Goal: Browse casually: Explore the website without a specific task or goal

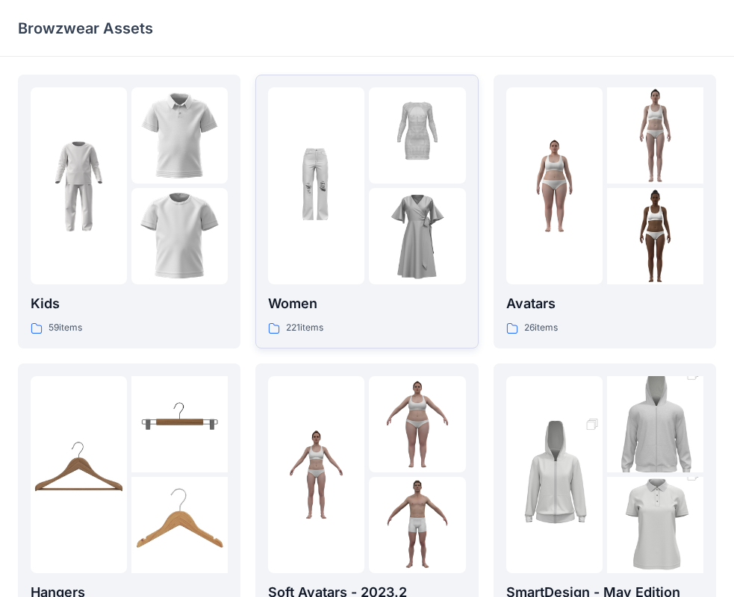
click at [414, 160] on img at bounding box center [417, 135] width 96 height 96
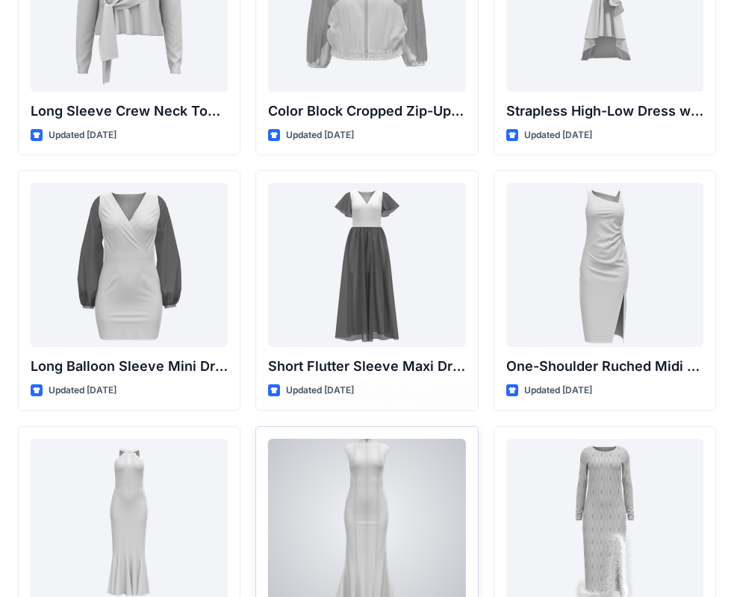
scroll to position [448, 0]
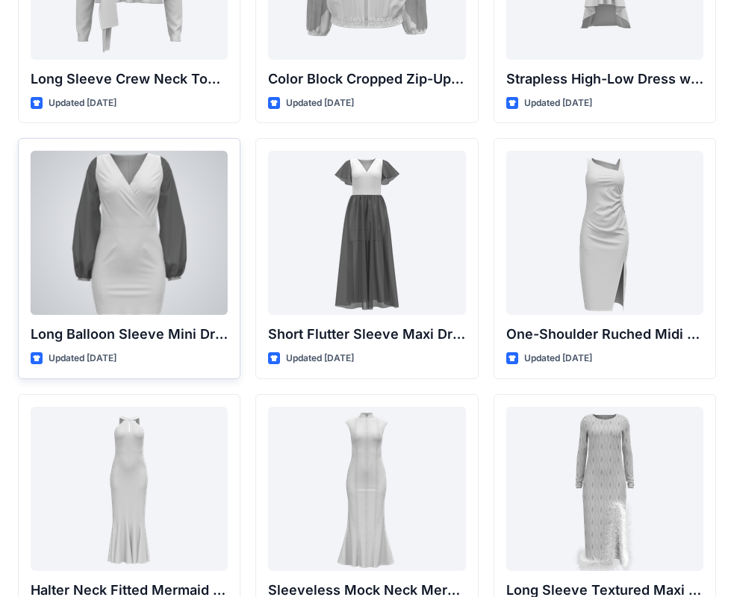
click at [134, 261] on div at bounding box center [129, 233] width 197 height 164
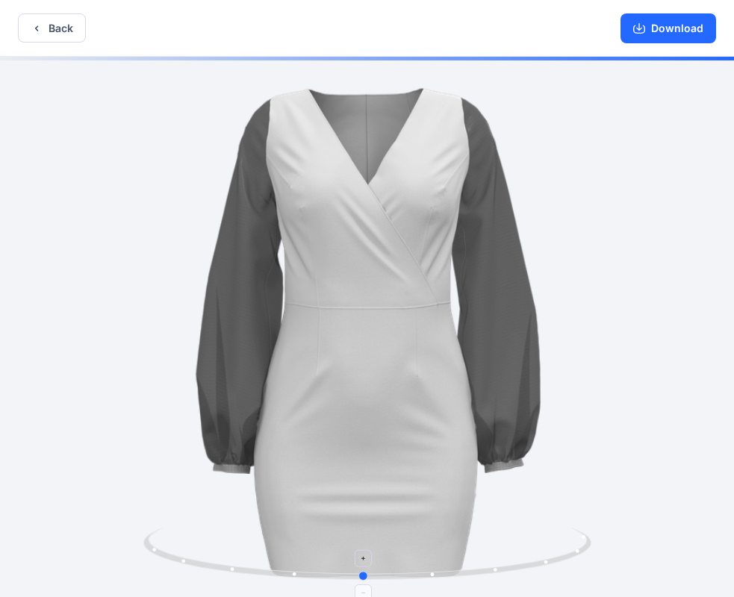
drag, startPoint x: 367, startPoint y: 580, endPoint x: 363, endPoint y: 555, distance: 25.7
click at [363, 555] on icon at bounding box center [369, 556] width 452 height 56
click at [59, 31] on button "Back" at bounding box center [52, 27] width 68 height 29
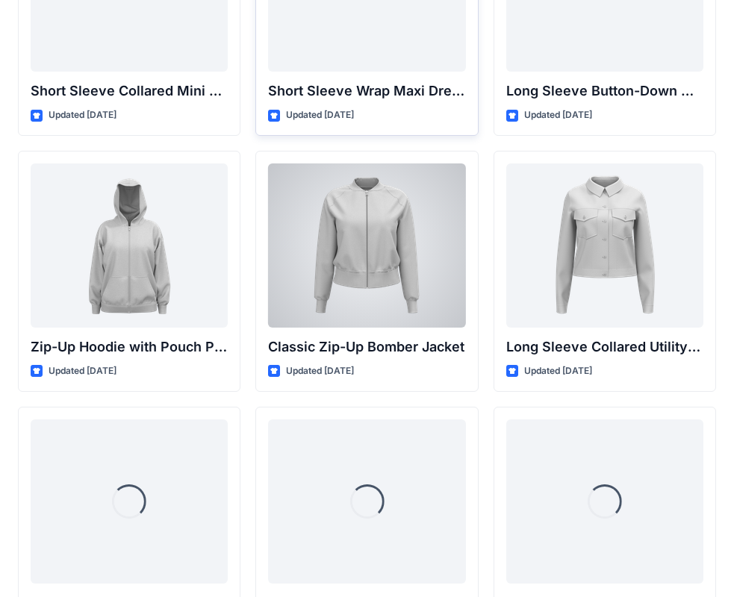
scroll to position [2752, 0]
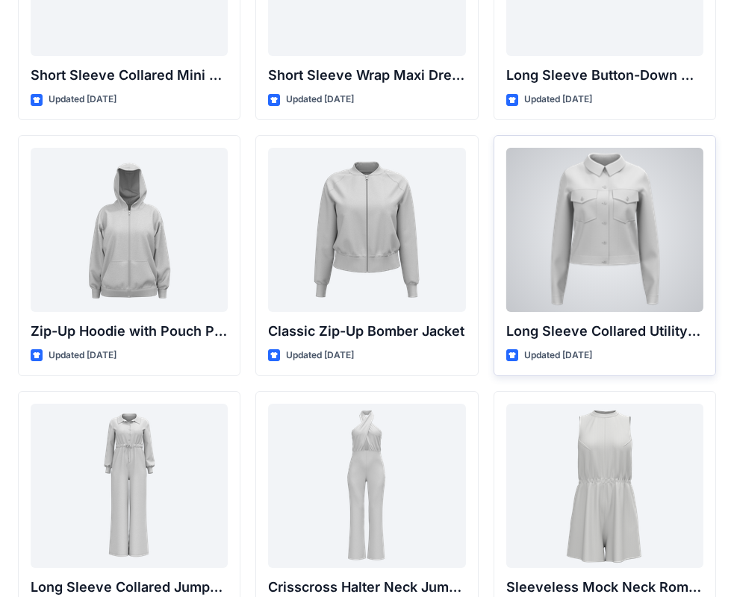
click at [538, 245] on div at bounding box center [604, 230] width 197 height 164
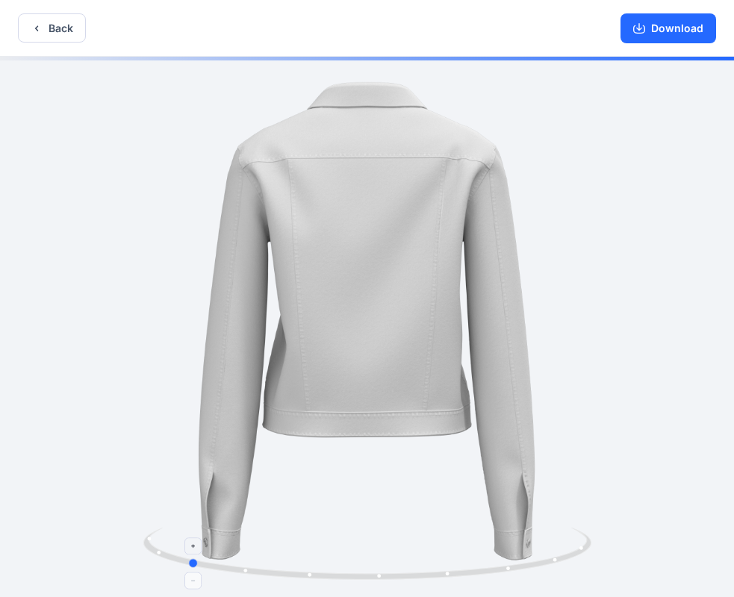
drag, startPoint x: 368, startPoint y: 578, endPoint x: 188, endPoint y: 536, distance: 184.9
click at [188, 536] on icon at bounding box center [369, 556] width 452 height 56
click at [656, 28] on button "Download" at bounding box center [668, 28] width 96 height 30
click at [40, 26] on icon "button" at bounding box center [37, 28] width 12 height 12
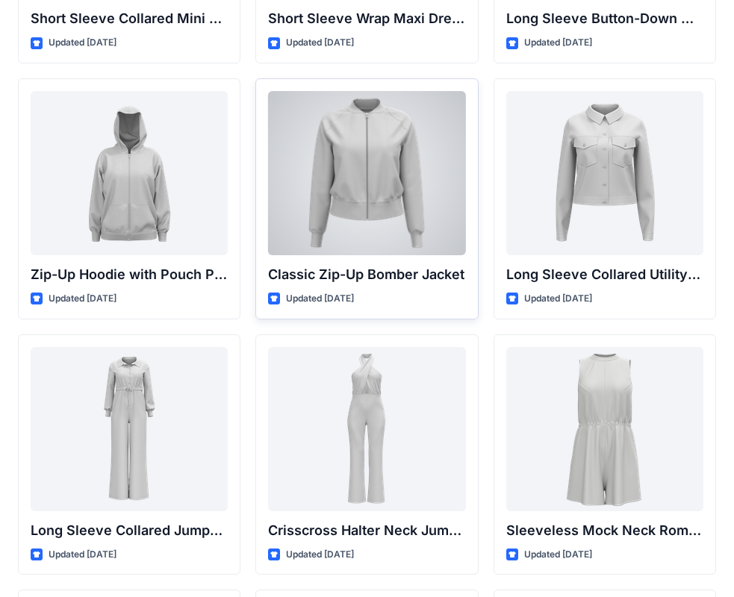
scroll to position [2901, 0]
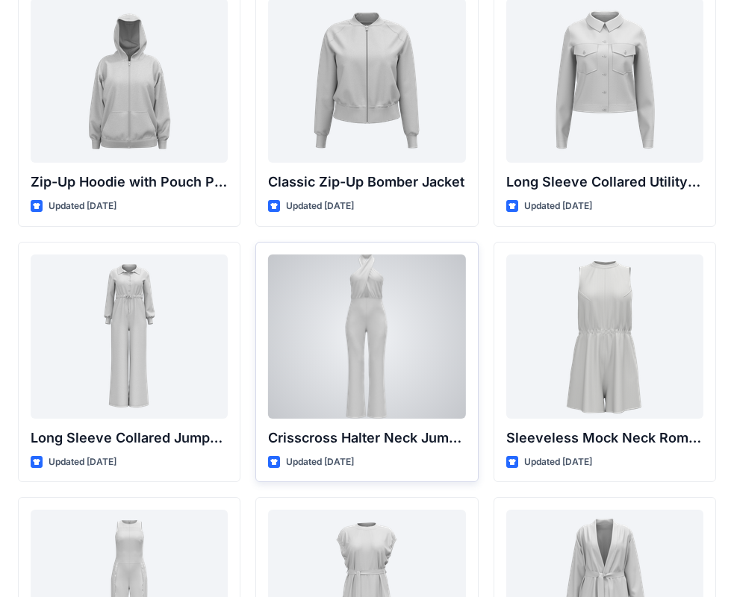
click at [358, 346] on div at bounding box center [366, 337] width 197 height 164
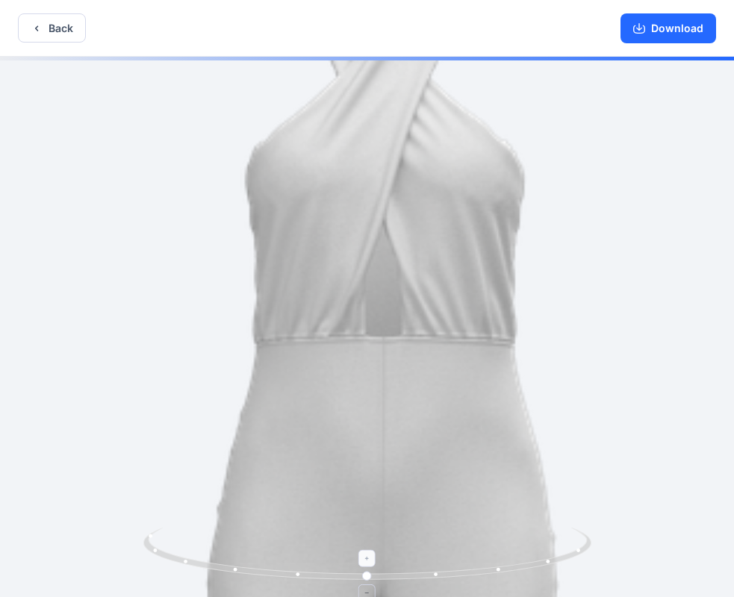
drag, startPoint x: 374, startPoint y: 195, endPoint x: 392, endPoint y: 555, distance: 361.0
click at [393, 576] on div at bounding box center [367, 328] width 734 height 543
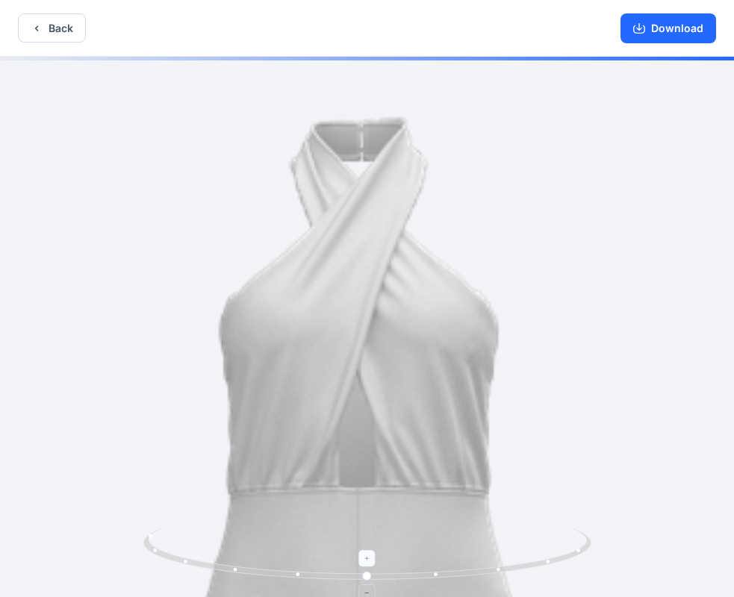
drag, startPoint x: 380, startPoint y: 490, endPoint x: 372, endPoint y: 533, distance: 43.2
click at [372, 533] on div at bounding box center [367, 328] width 734 height 543
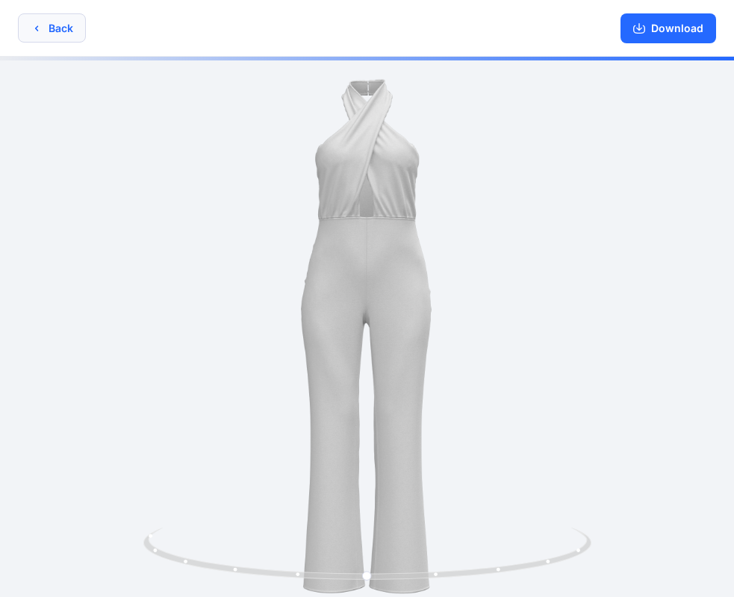
click at [50, 22] on button "Back" at bounding box center [52, 27] width 68 height 29
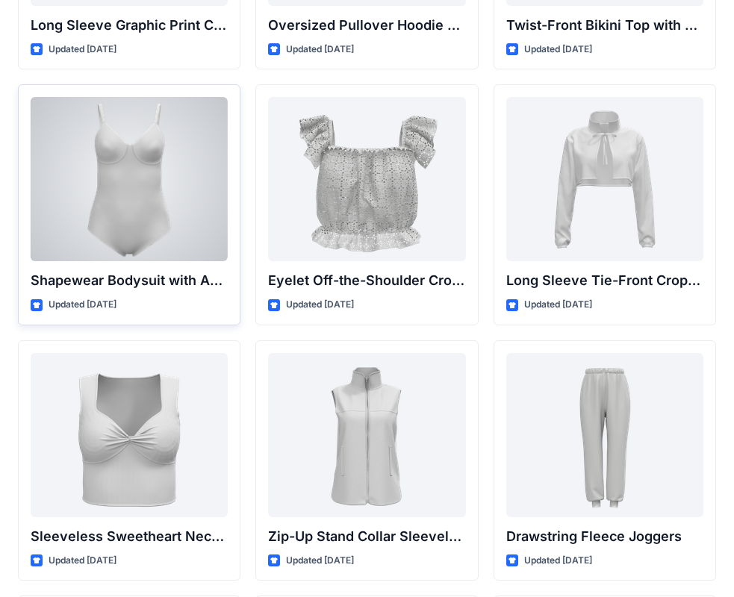
scroll to position [4775, 0]
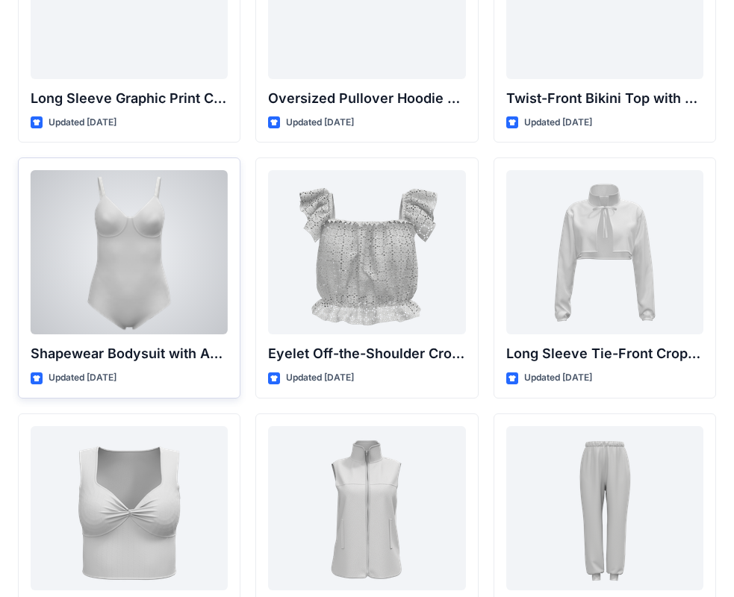
click at [129, 210] on div at bounding box center [129, 252] width 197 height 164
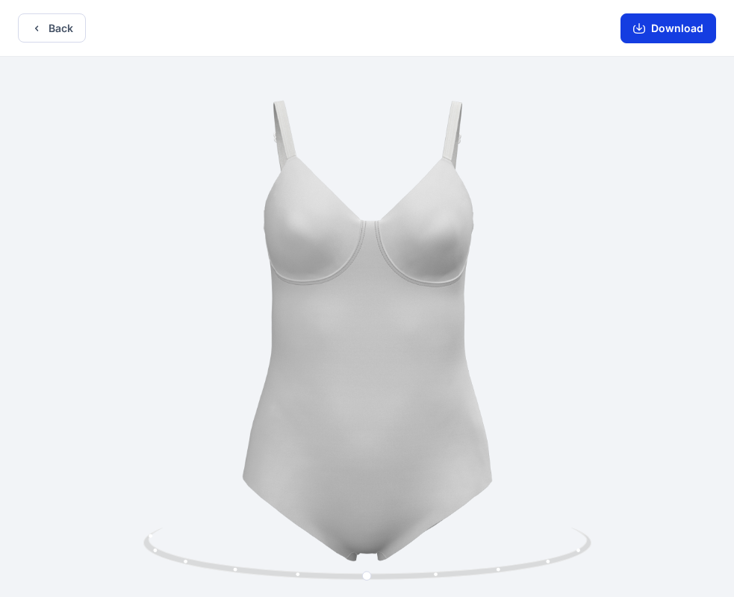
click at [662, 34] on button "Download" at bounding box center [668, 28] width 96 height 30
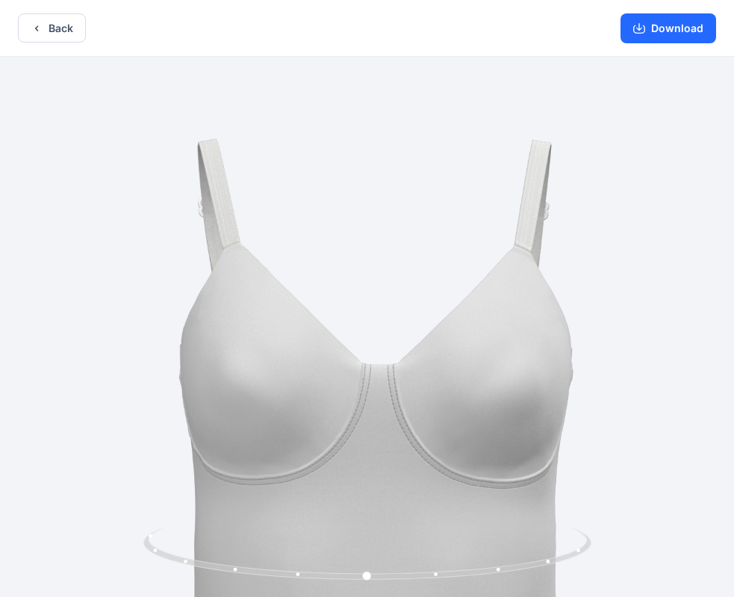
drag, startPoint x: 342, startPoint y: 212, endPoint x: 349, endPoint y: 456, distance: 244.2
click at [349, 456] on img at bounding box center [373, 566] width 1019 height 1019
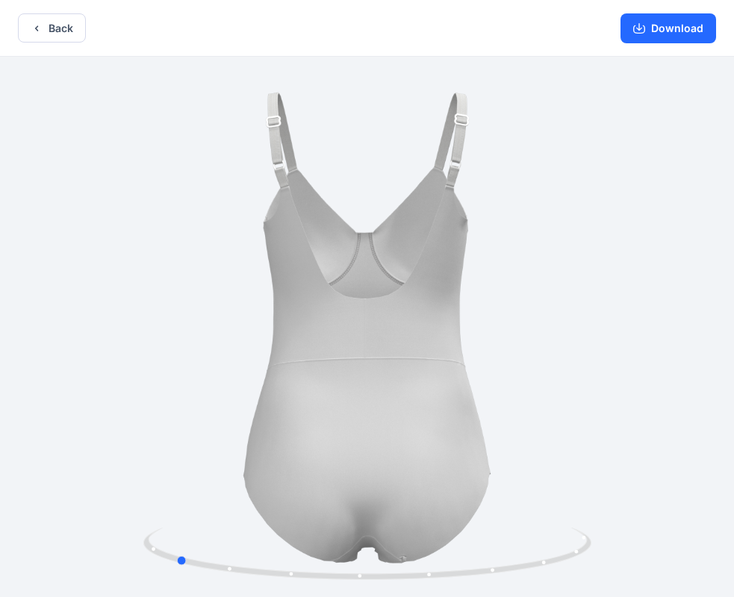
drag, startPoint x: 369, startPoint y: 578, endPoint x: 178, endPoint y: 460, distance: 225.2
click at [178, 461] on div at bounding box center [367, 328] width 734 height 543
click at [37, 28] on icon "button" at bounding box center [37, 28] width 12 height 12
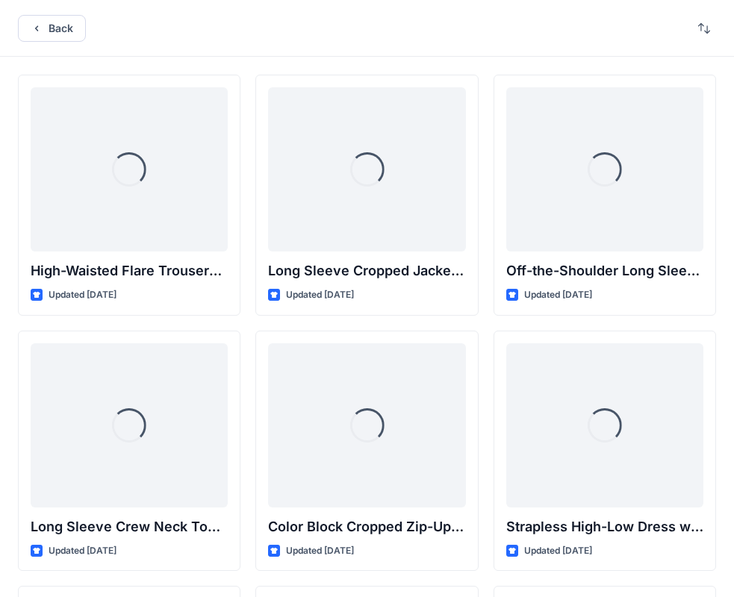
scroll to position [4775, 0]
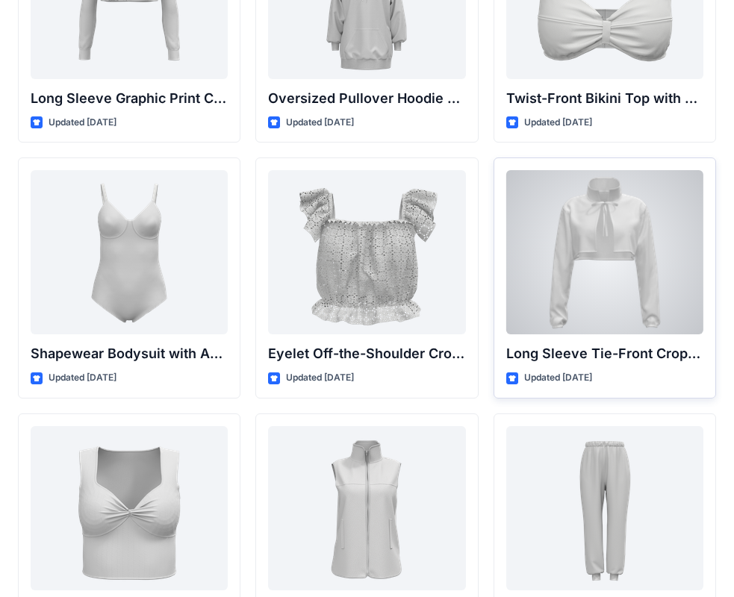
click at [619, 274] on div at bounding box center [604, 252] width 197 height 164
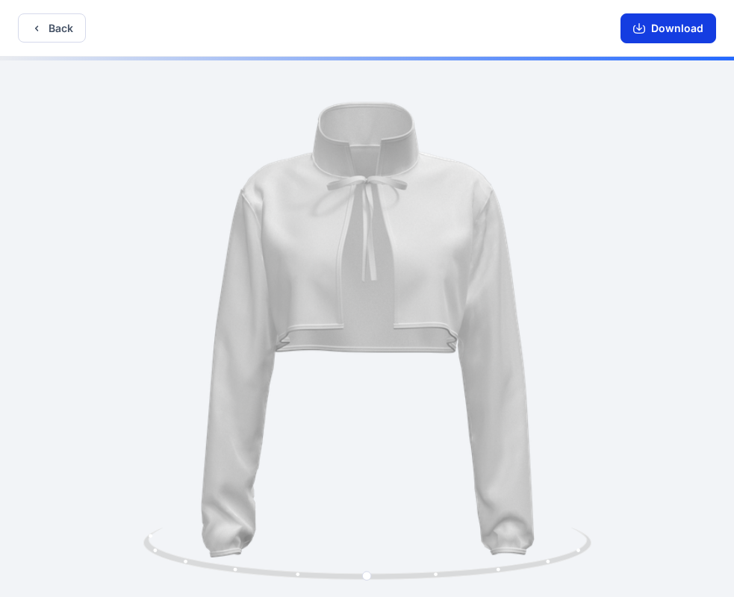
click at [661, 35] on button "Download" at bounding box center [668, 28] width 96 height 30
